Goal: Communication & Community: Answer question/provide support

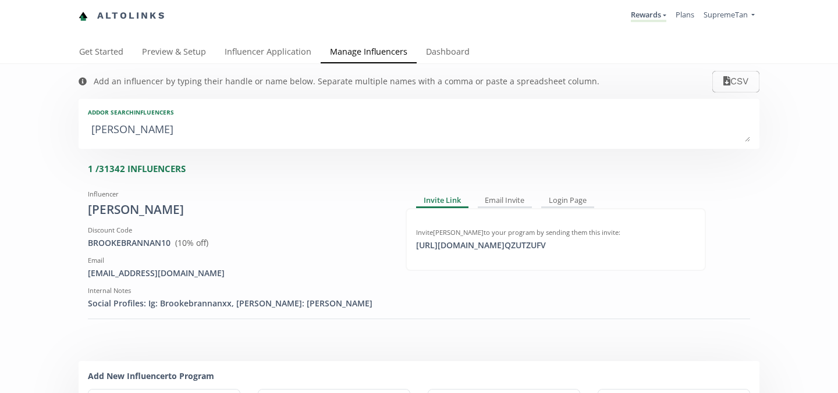
click at [325, 134] on textarea "brooke bra" at bounding box center [419, 130] width 662 height 23
type textarea "brook"
type input "brook"
type input "BROOK"
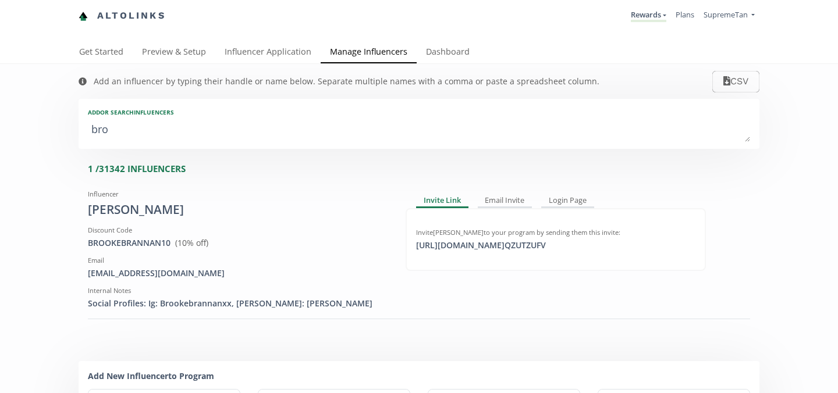
type textarea "br"
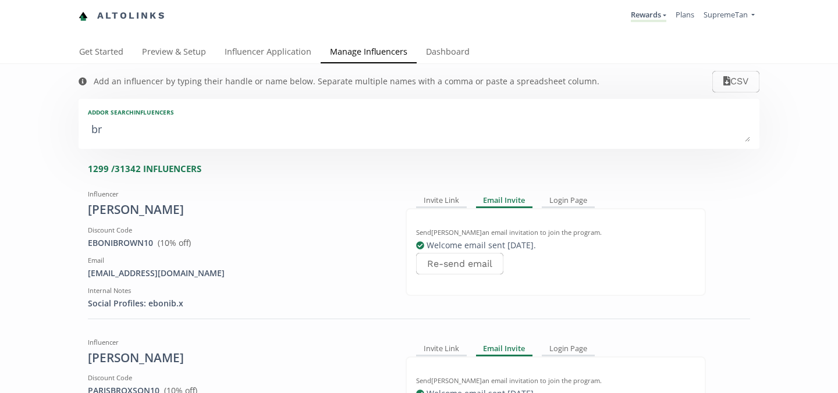
type input "br"
type input "BR"
type textarea "b"
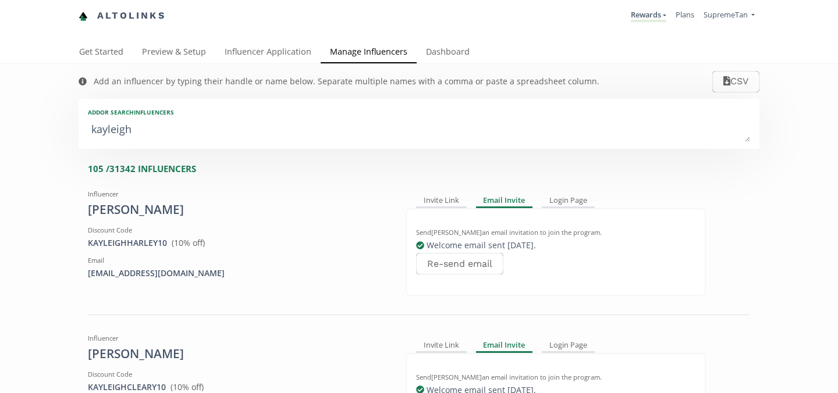
type textarea "[PERSON_NAME]"
type input "[PERSON_NAME]"
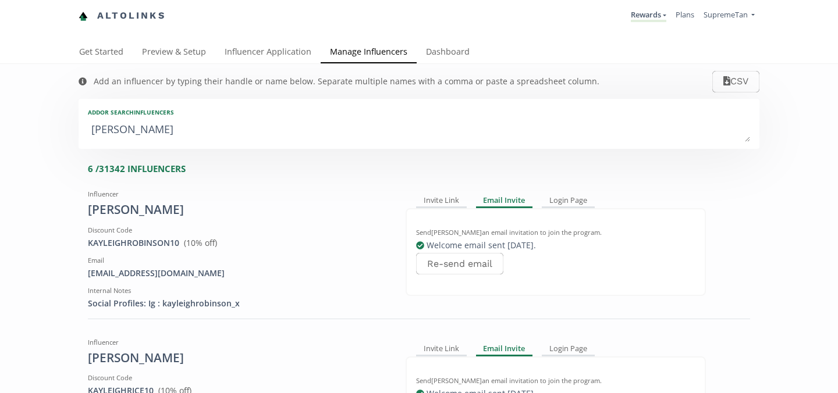
type textarea "kayleigh ru"
type input "kayleigh ru"
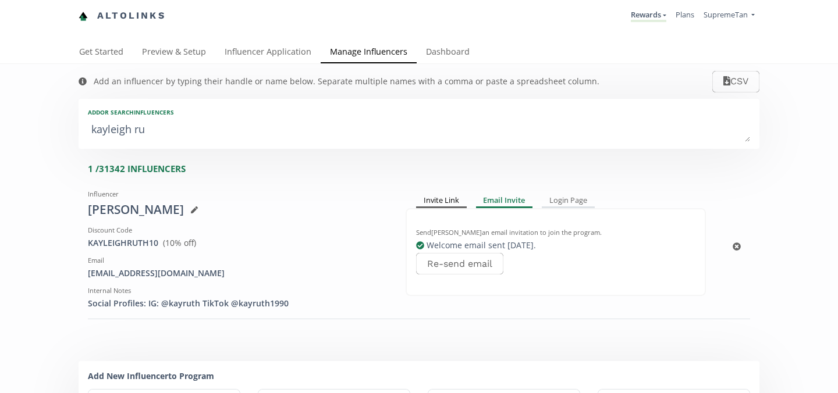
type textarea "kayleigh ru"
click at [438, 197] on div "Invite Link" at bounding box center [441, 201] width 51 height 14
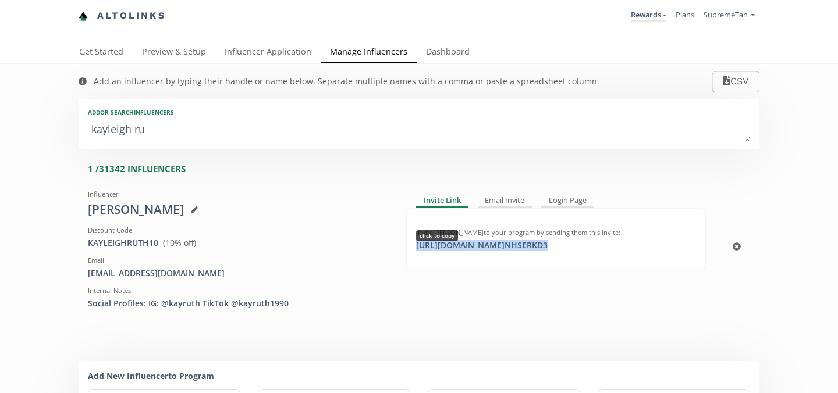
click at [446, 247] on div "https://app.altolinks.com/invite/ NHSERKD3 click to copy" at bounding box center [481, 246] width 145 height 12
copy div "https://app.altolinks.com/invite/ NHSERKD3"
drag, startPoint x: 228, startPoint y: 126, endPoint x: 170, endPoint y: 130, distance: 58.3
click at [170, 130] on textarea "kayleigh ru" at bounding box center [419, 130] width 662 height 23
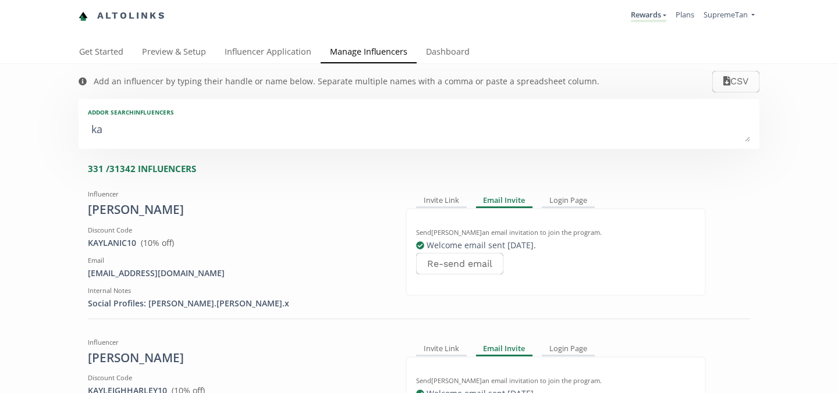
type textarea "k"
type textarea "till"
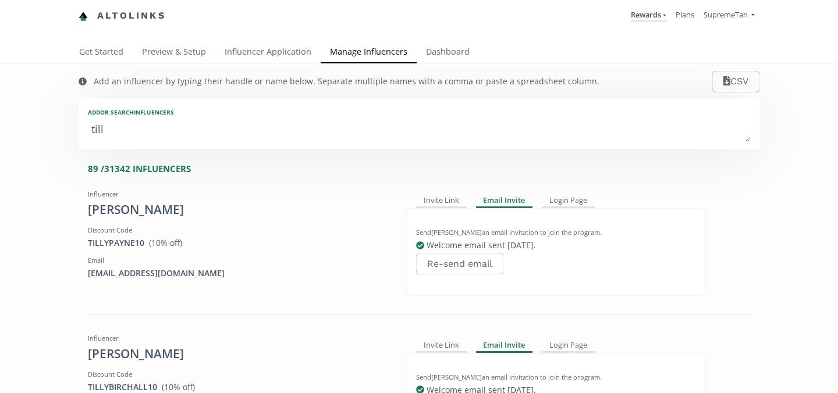
type input "till"
type input "TILL"
type textarea "[PERSON_NAME]"
type input "[PERSON_NAME]"
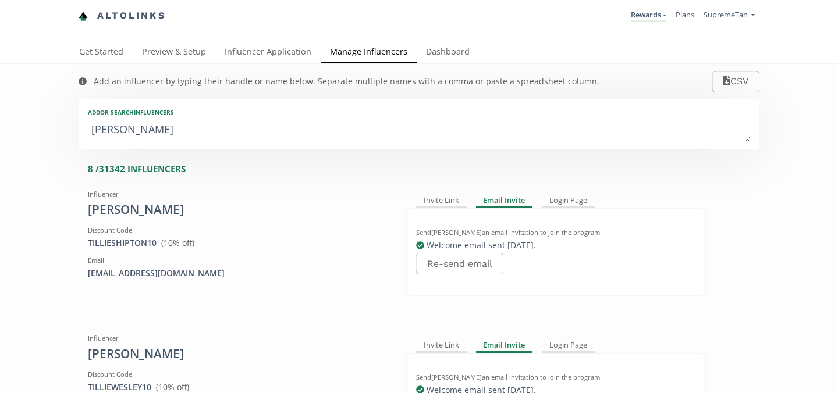
type textarea "[PERSON_NAME]"
type input "[PERSON_NAME]"
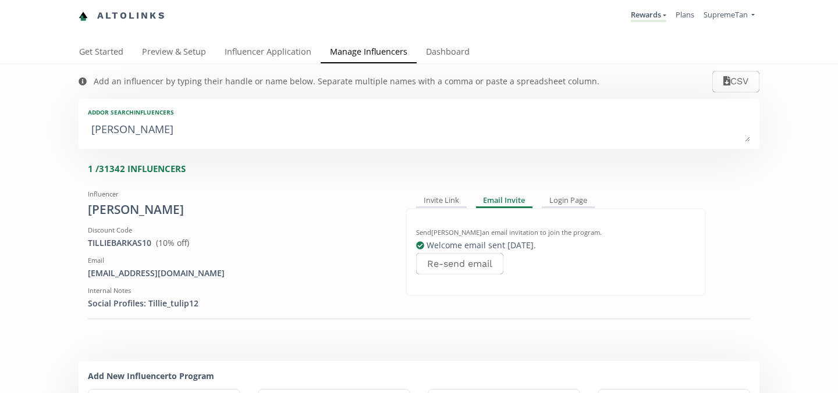
type textarea "[PERSON_NAME] bar"
type input "[PERSON_NAME] bar"
type textarea "[PERSON_NAME]"
type input "[PERSON_NAME]"
type textarea "[PERSON_NAME]"
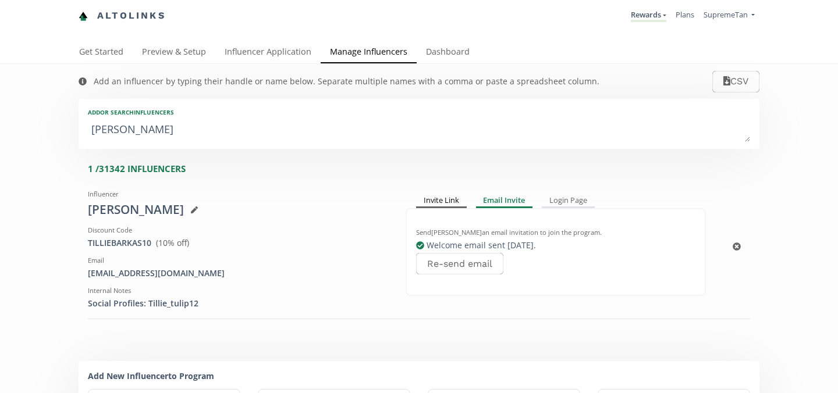
click at [436, 200] on div "Invite Link" at bounding box center [441, 201] width 51 height 14
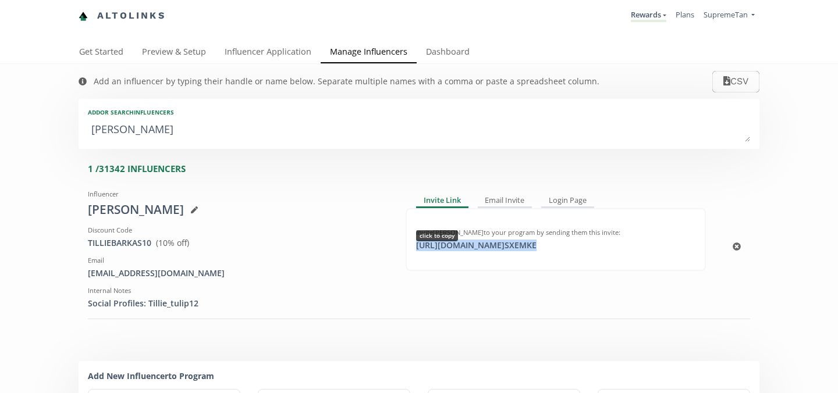
click at [448, 249] on div "[URL][DOMAIN_NAME] SXEMKE click to copy" at bounding box center [476, 246] width 134 height 12
copy div "[URL][DOMAIN_NAME] SXEMKE"
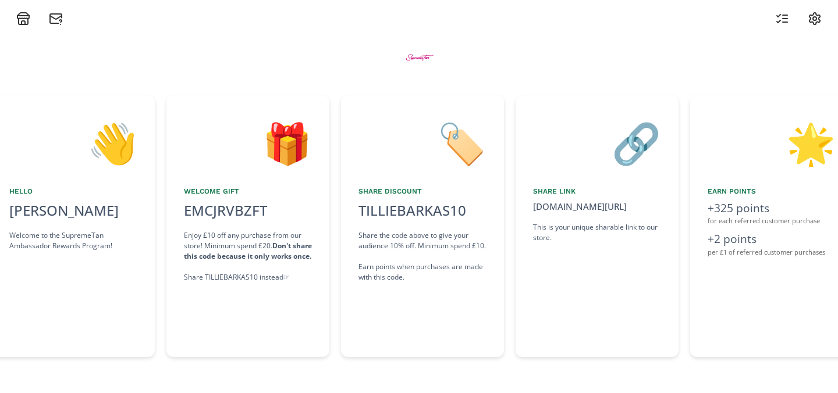
scroll to position [0, 349]
